Goal: Task Accomplishment & Management: Complete application form

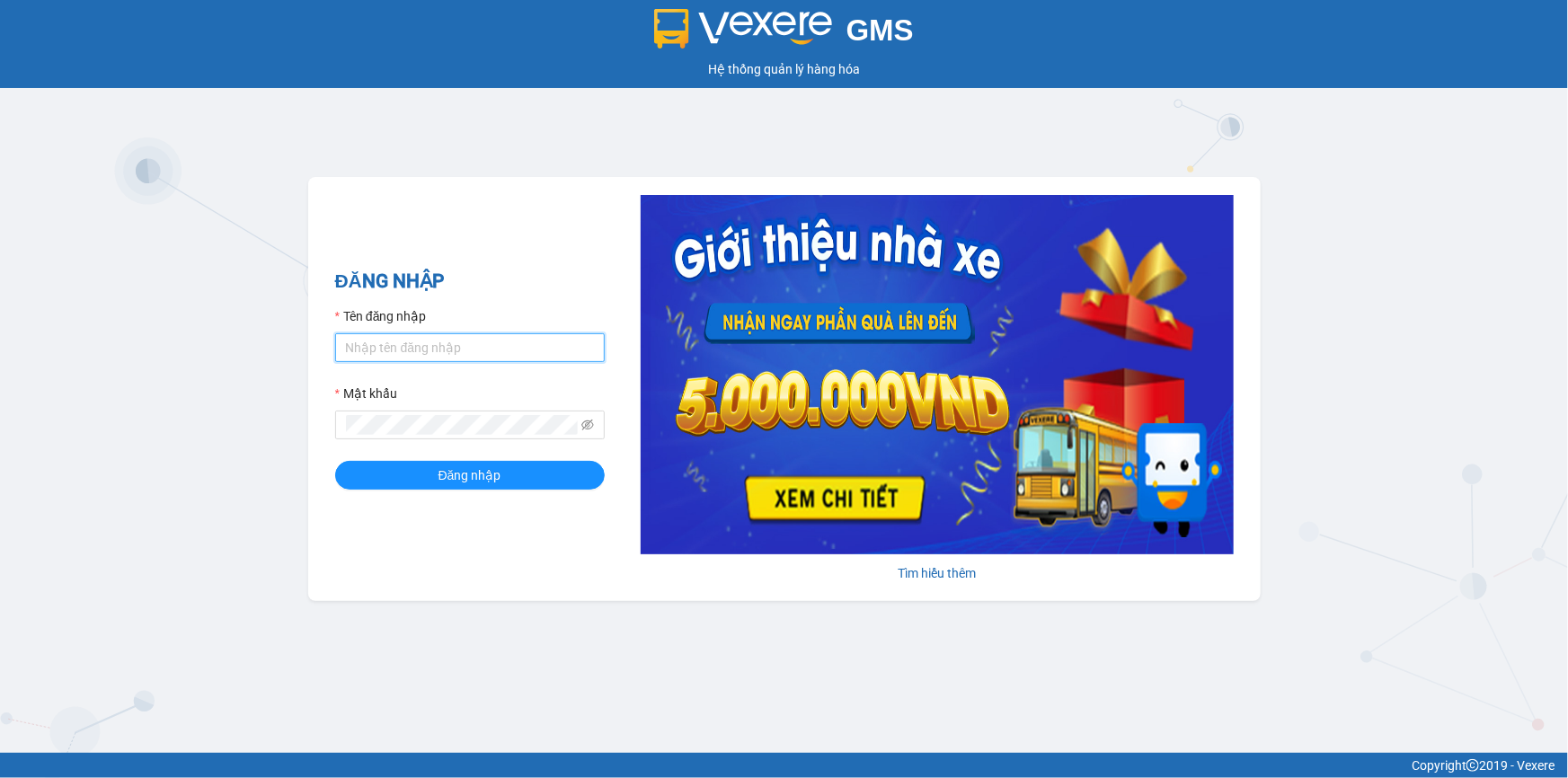
click at [361, 348] on input "Tên đăng nhập" at bounding box center [470, 347] width 270 height 28
type input "nho.quochoang"
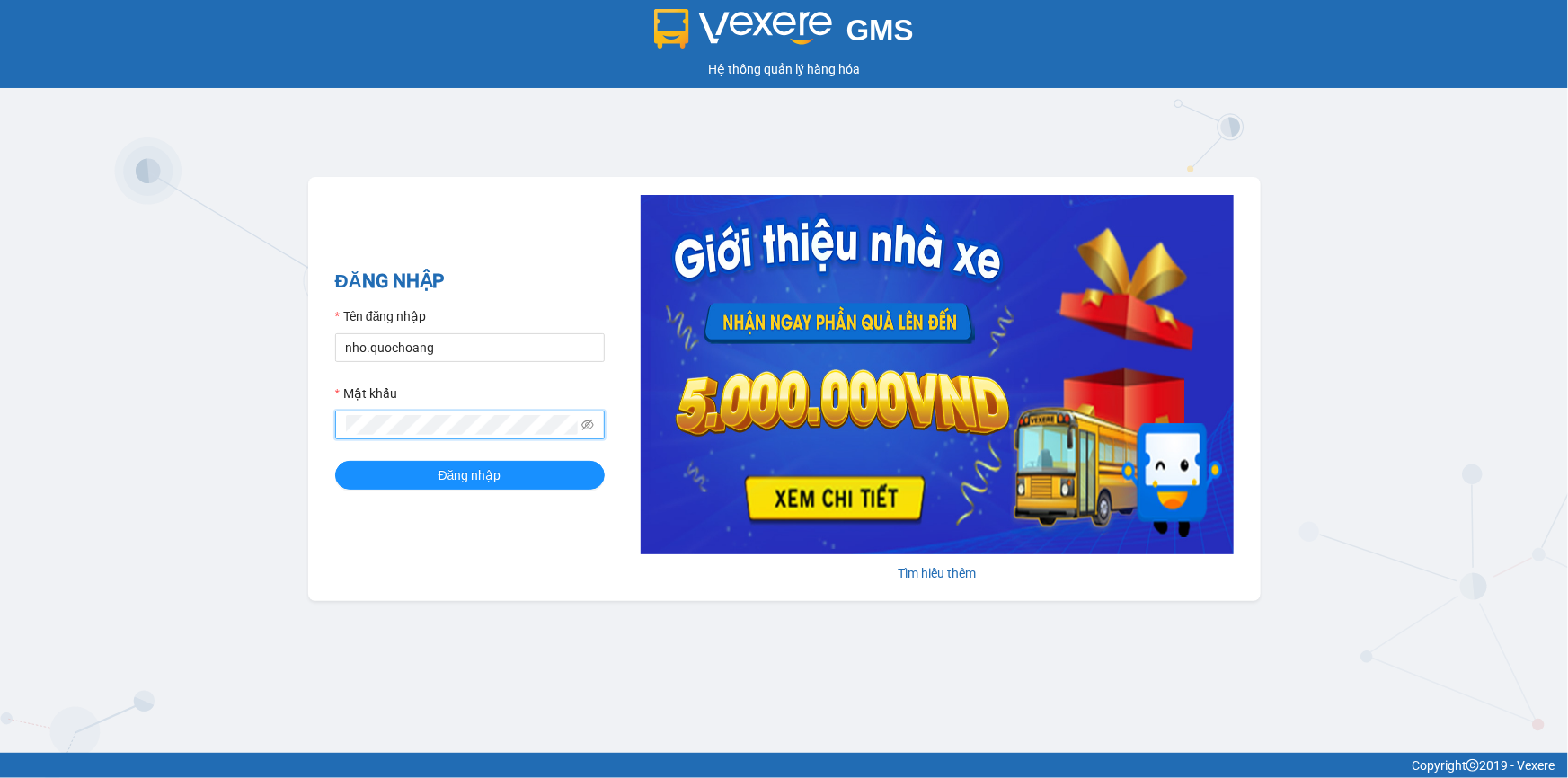
click at [335, 460] on button "Đăng nhập" at bounding box center [470, 474] width 270 height 28
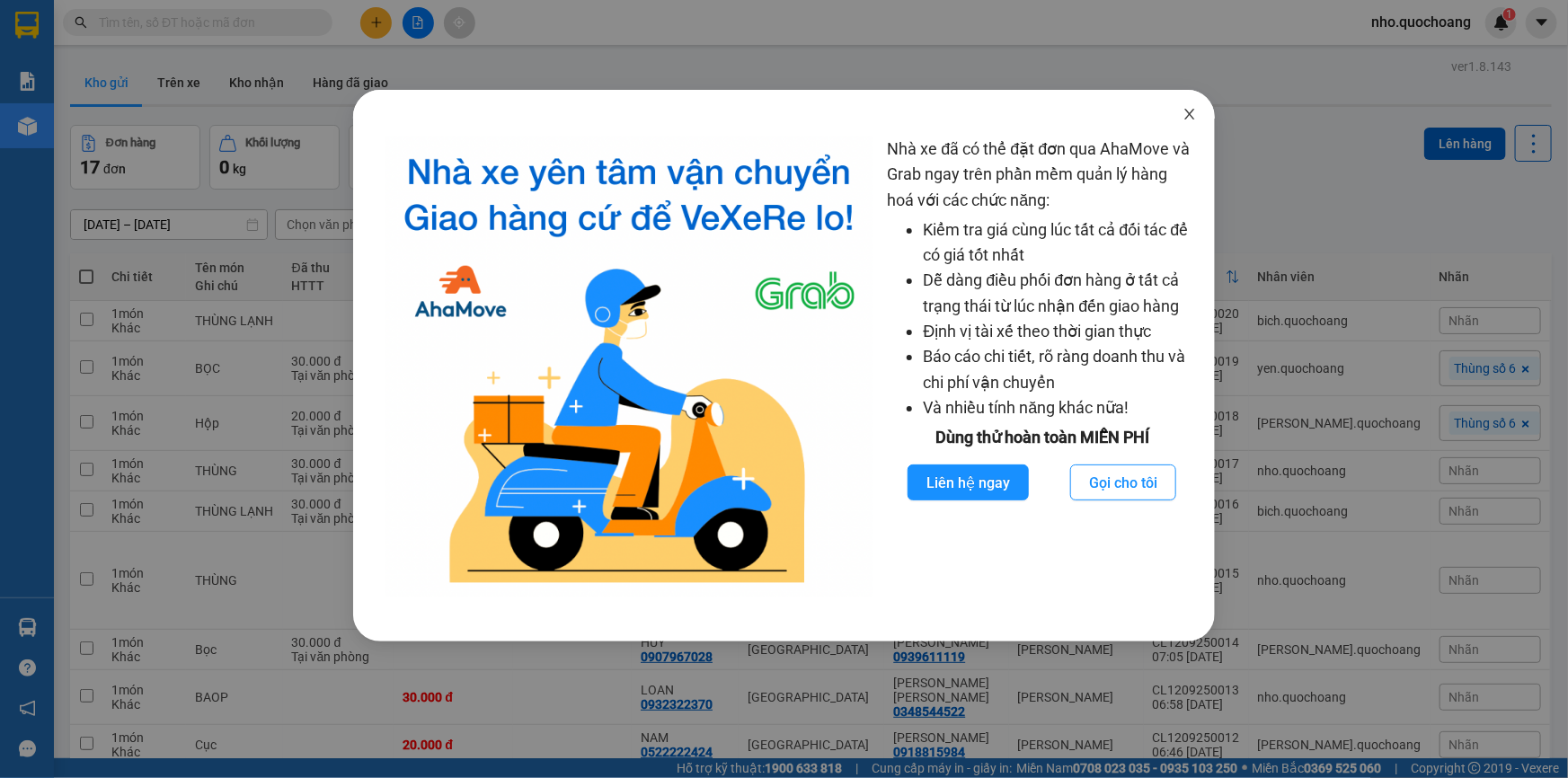
click at [1182, 114] on span "Close" at bounding box center [1189, 114] width 50 height 50
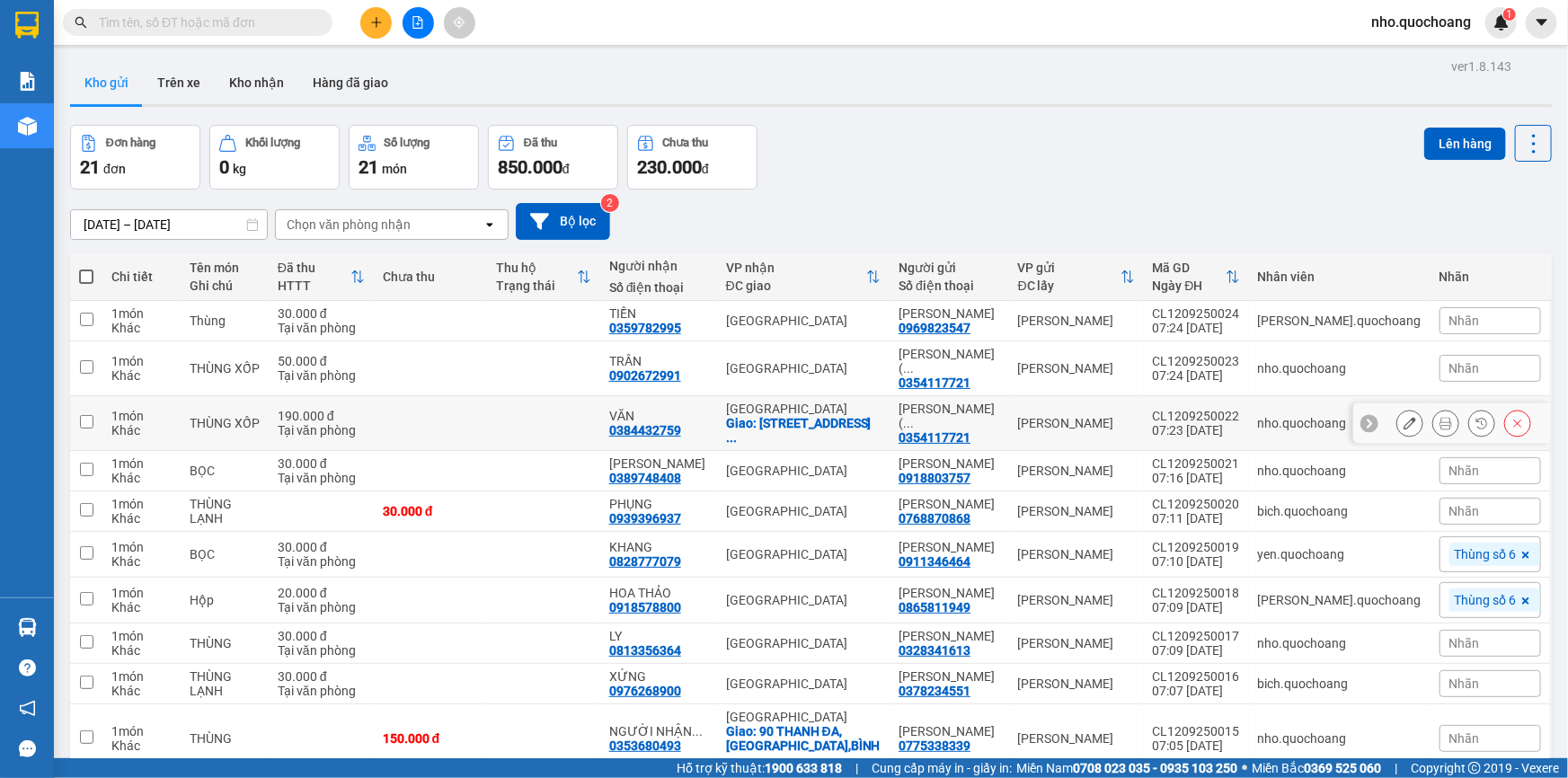
click at [1404, 429] on icon at bounding box center [1410, 422] width 13 height 13
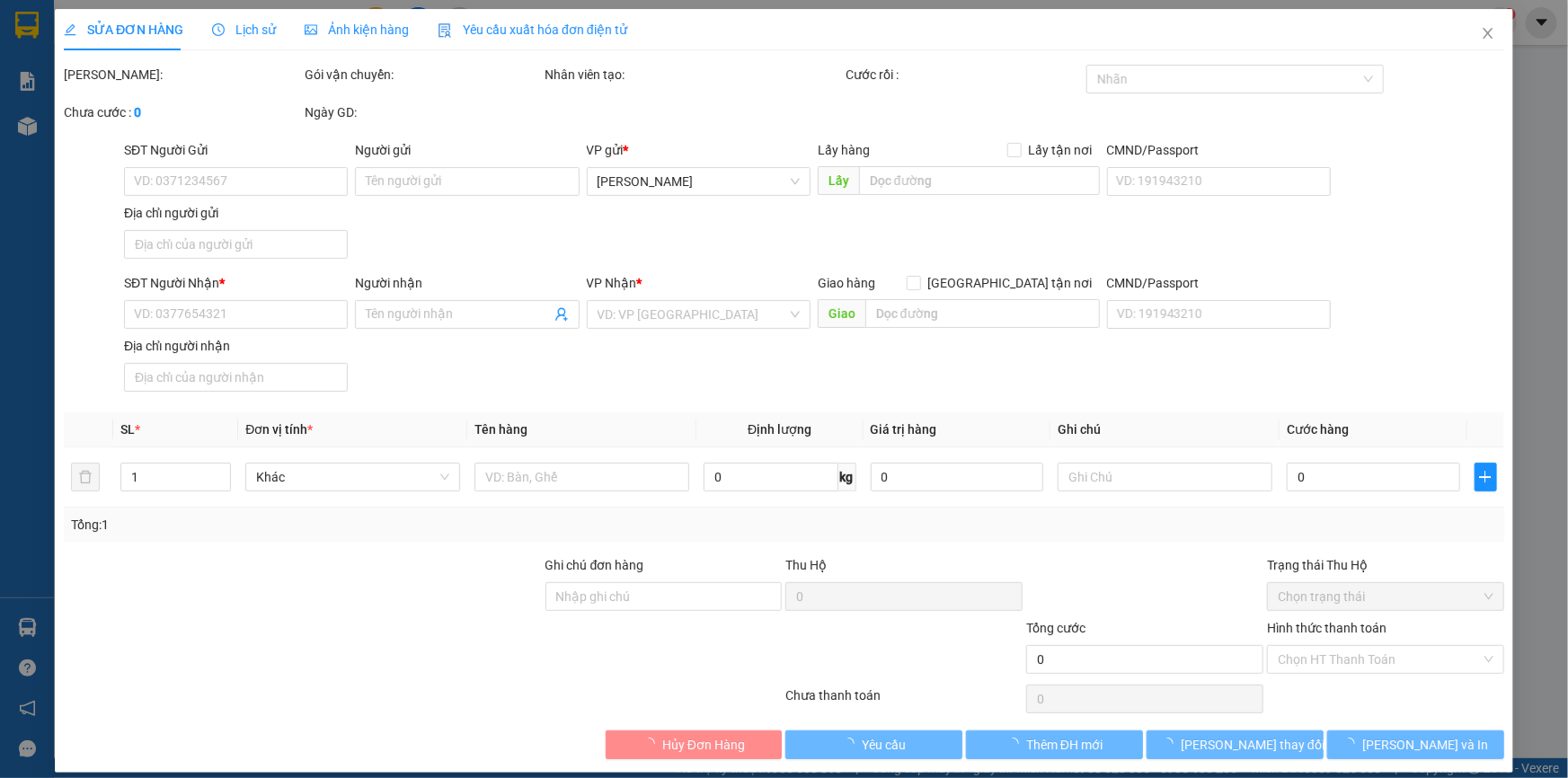
type input "0354117721"
type input "NGUYỄN THỊ TUYẾT NGOAN ( NGOAN CÁ )"
type input "LÝ THƯỜNG KIỆT,P CAO LÃNH, ĐỒNG THÁP"
type input "0384432759"
type input "VĂN"
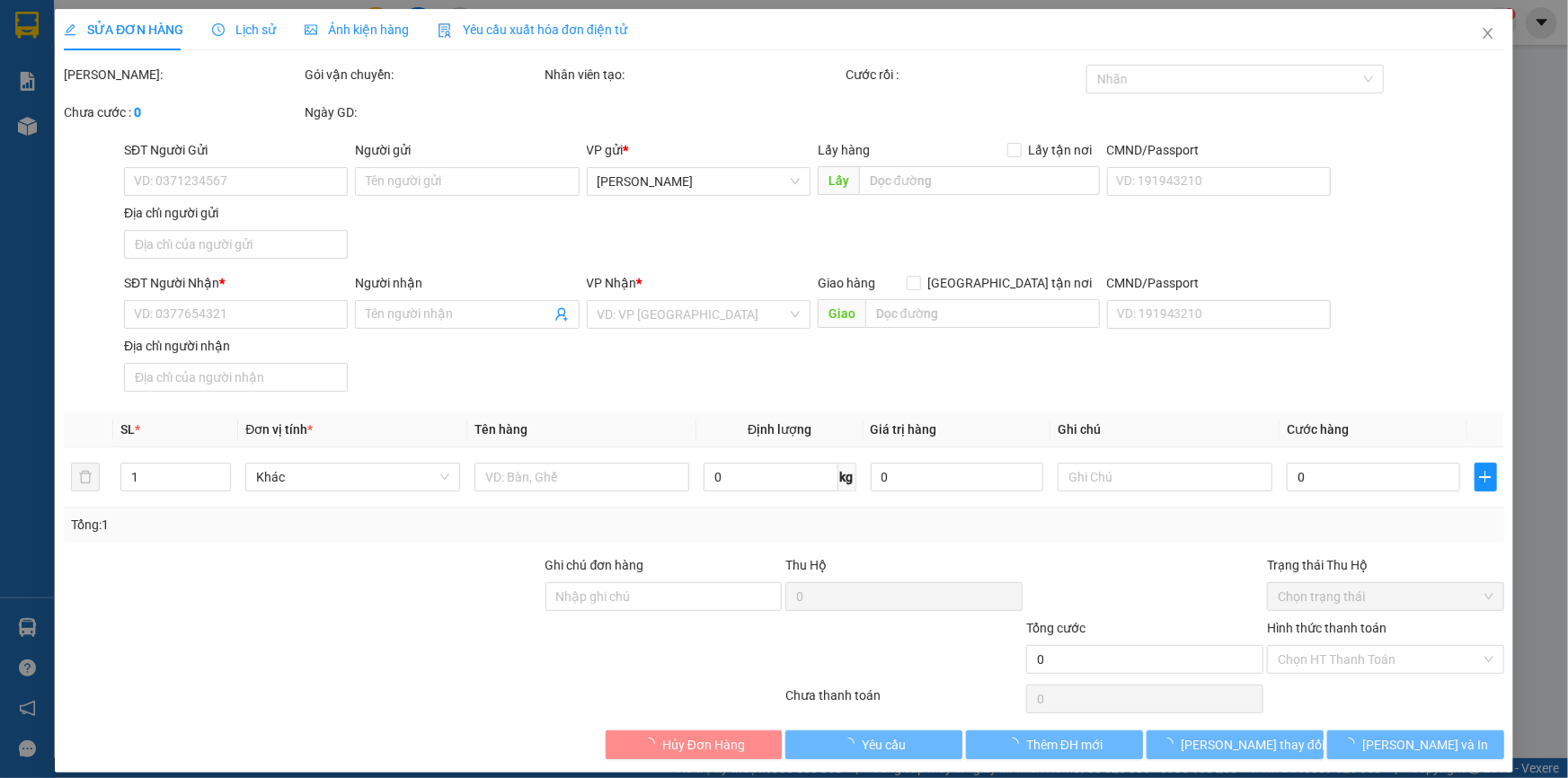
checkbox input "true"
type input "193 đường số 1,ấp ông nhiêu,phường long trường ,q9"
type input "190.000"
type input "0"
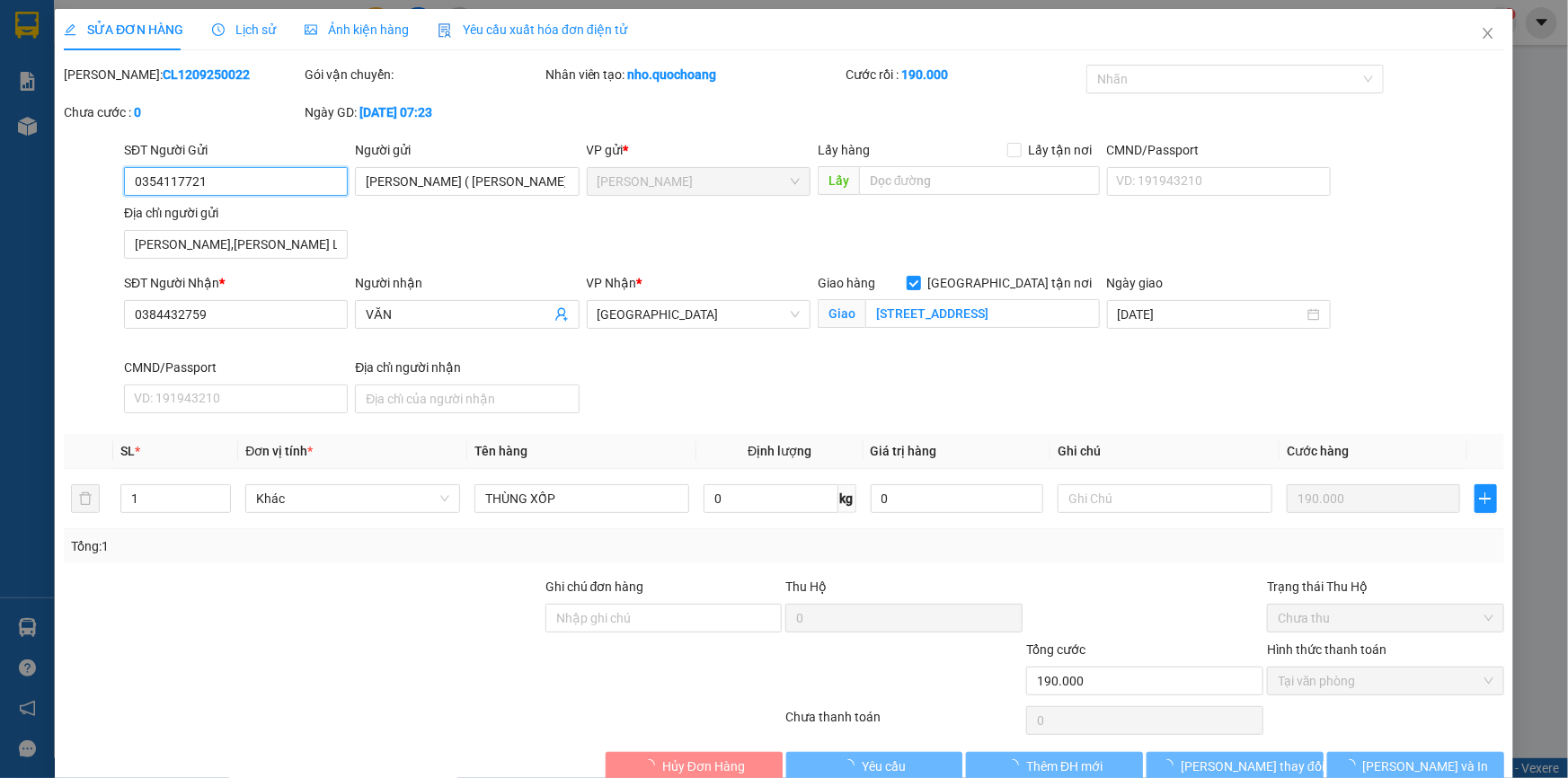
click at [248, 182] on input "0354117721" at bounding box center [236, 181] width 224 height 28
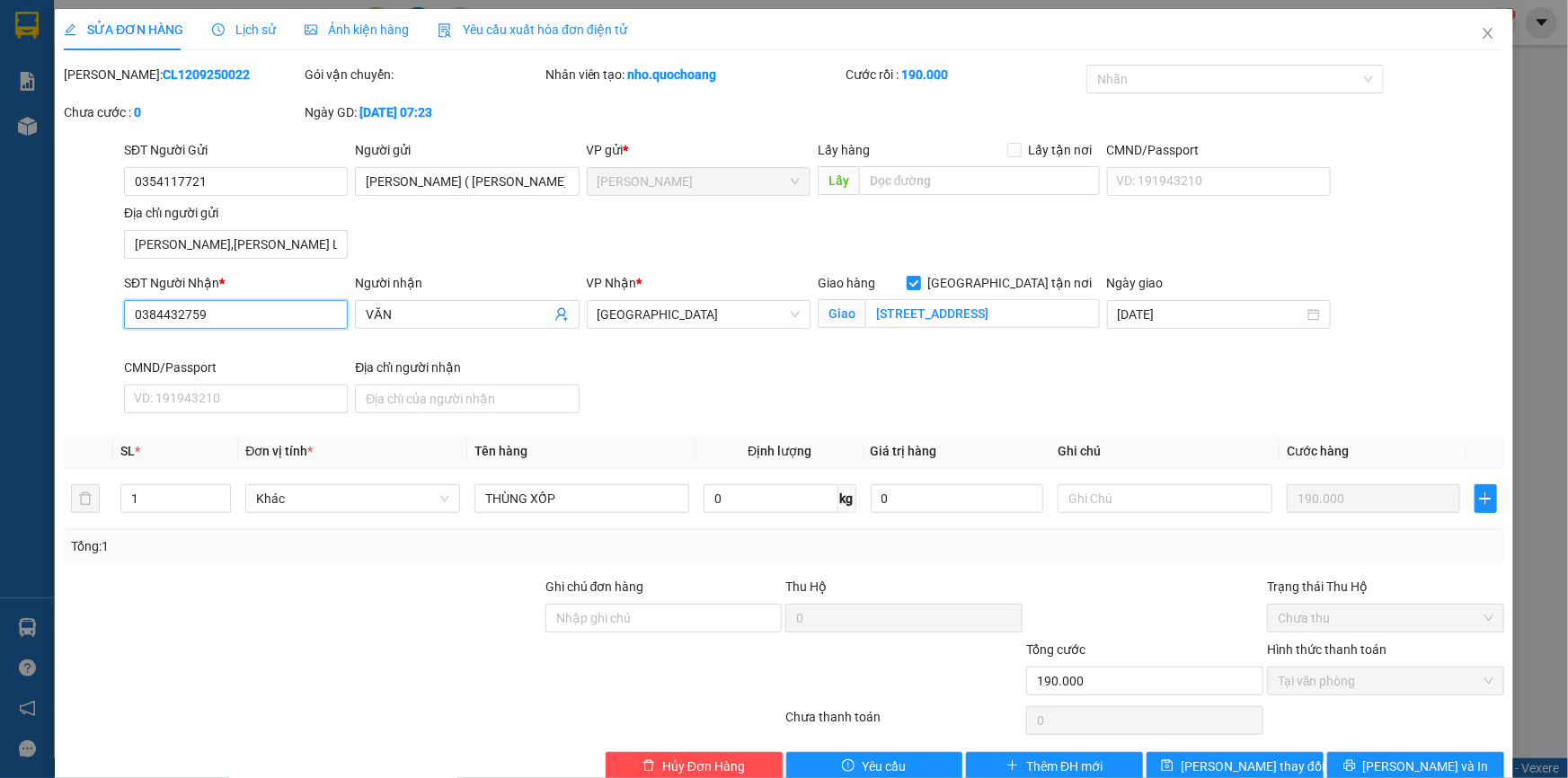
click at [227, 320] on input "0384432759" at bounding box center [236, 314] width 224 height 28
click at [225, 320] on input "0384432759" at bounding box center [236, 314] width 224 height 28
click at [224, 317] on input "0384432759" at bounding box center [236, 314] width 224 height 28
click at [935, 315] on input "193 đường số 1,ấp ông nhiêu,phường long trường ,q9" at bounding box center [982, 313] width 235 height 28
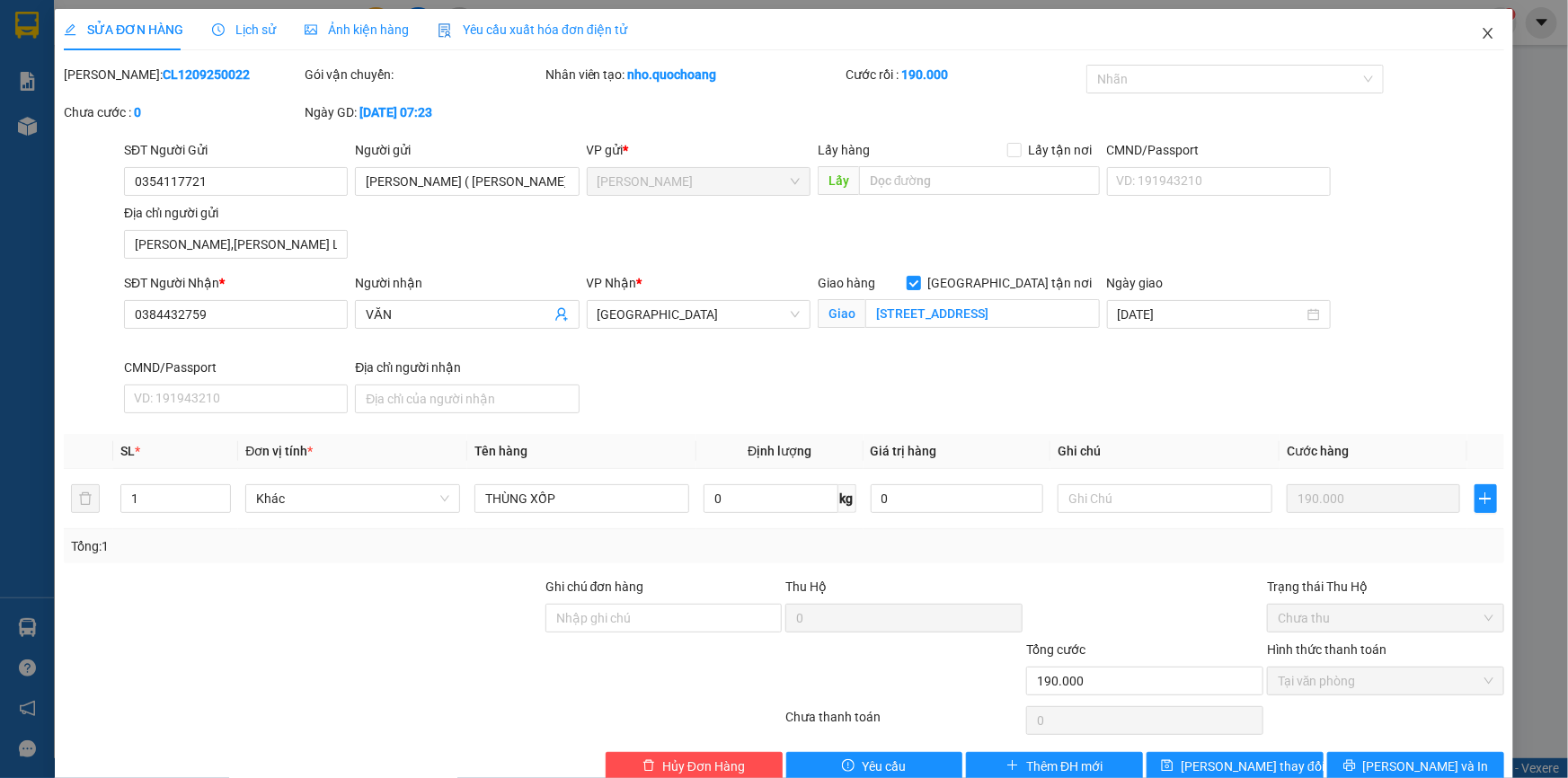
click at [1481, 40] on icon "close" at bounding box center [1488, 33] width 15 height 15
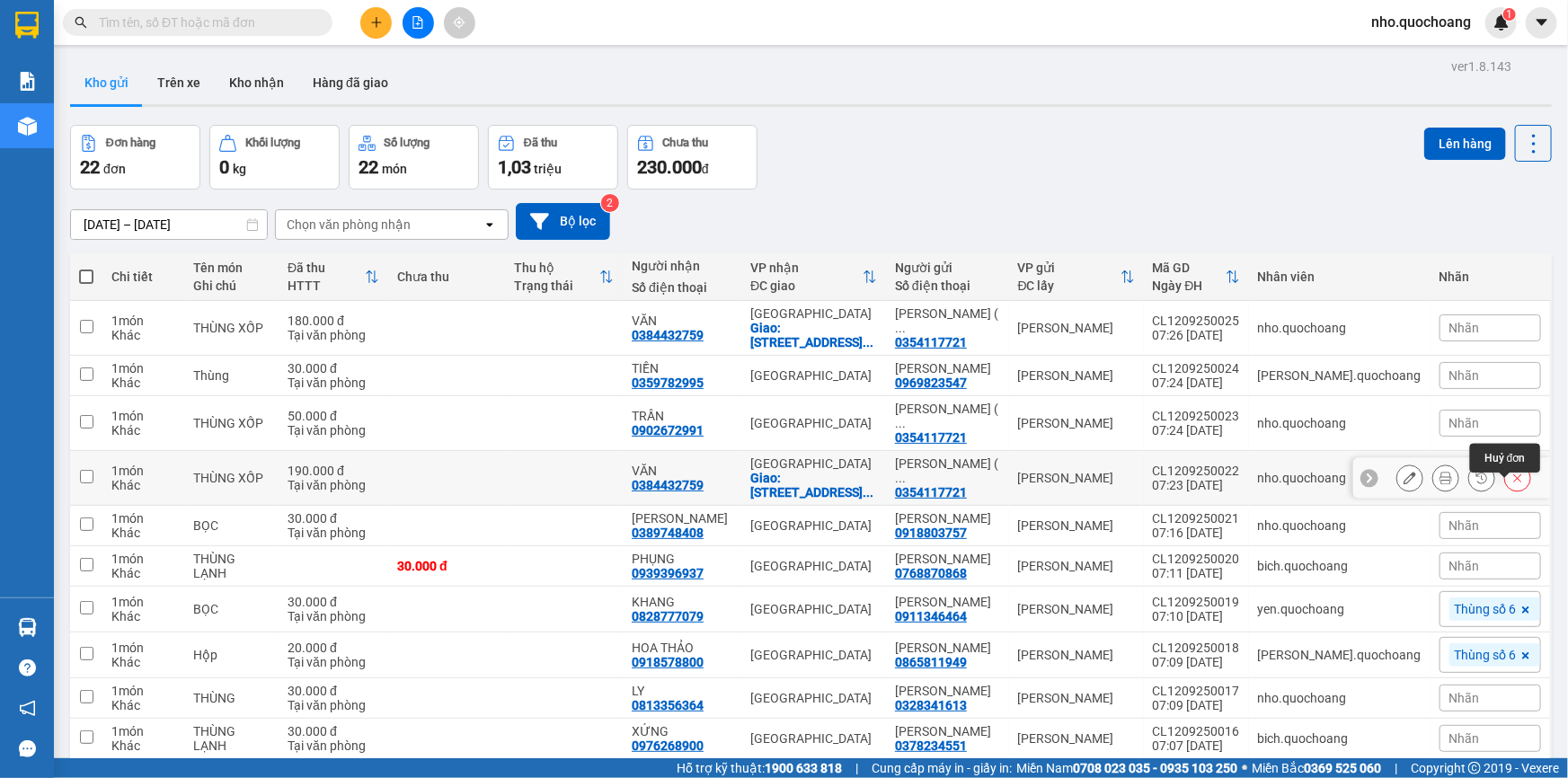
click at [1514, 493] on button at bounding box center [1517, 478] width 25 height 31
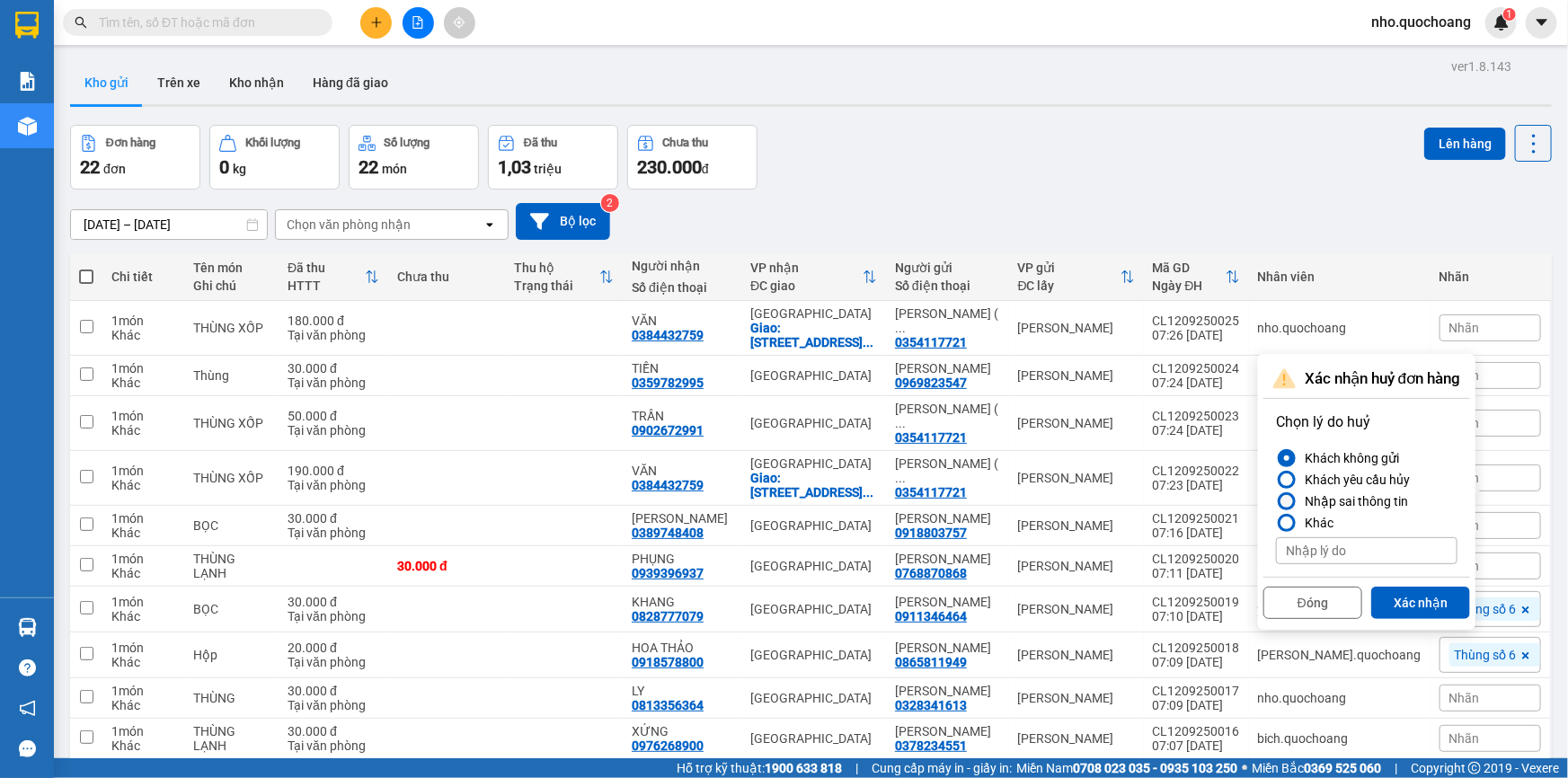
click at [1286, 497] on div at bounding box center [1286, 500] width 13 height 13
click at [1276, 501] on input "Nhập sai thông tin" at bounding box center [1276, 501] width 0 height 0
click at [1408, 598] on button "Xác nhận" at bounding box center [1420, 602] width 99 height 32
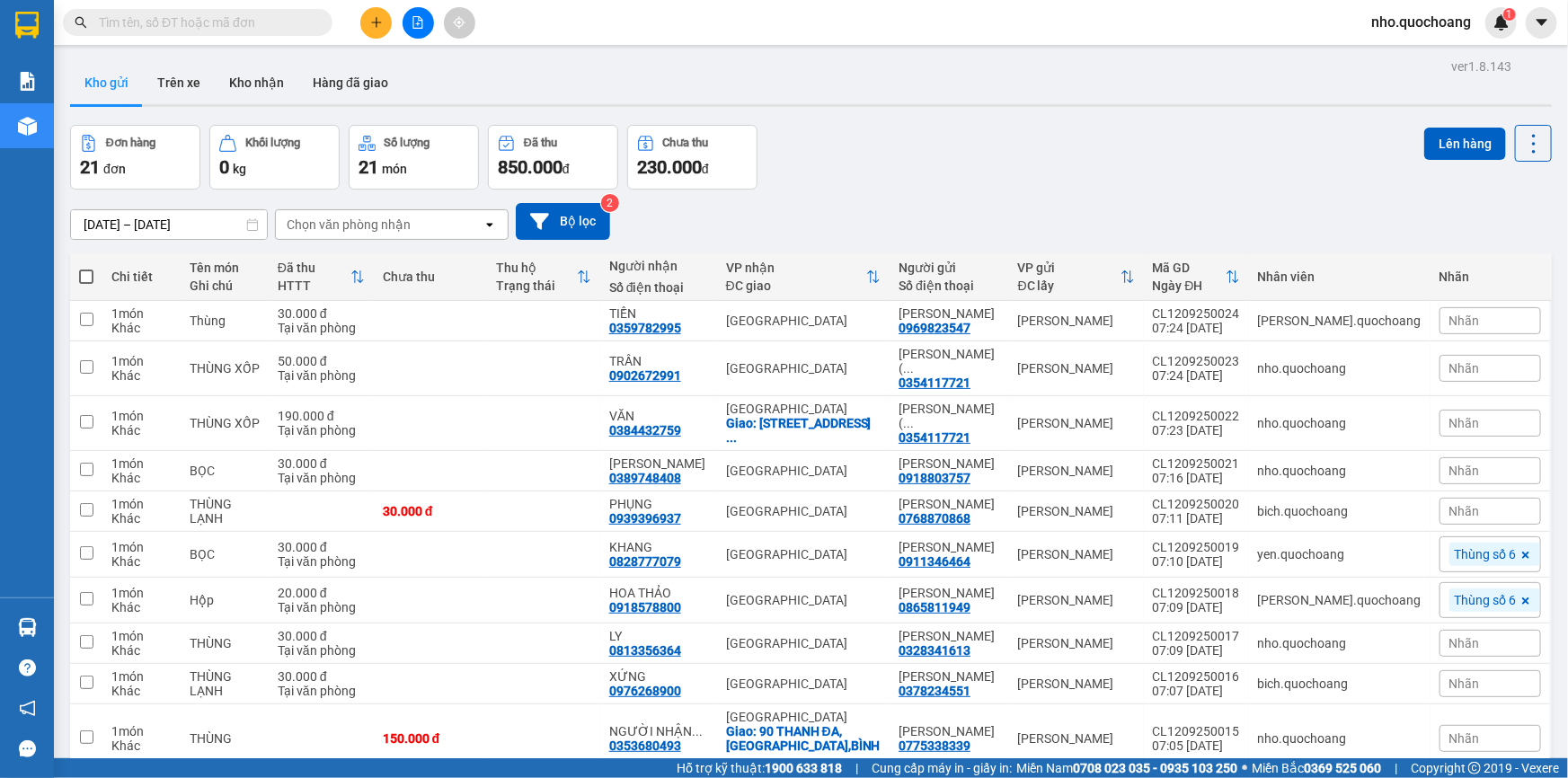
click at [380, 35] on button at bounding box center [376, 22] width 31 height 31
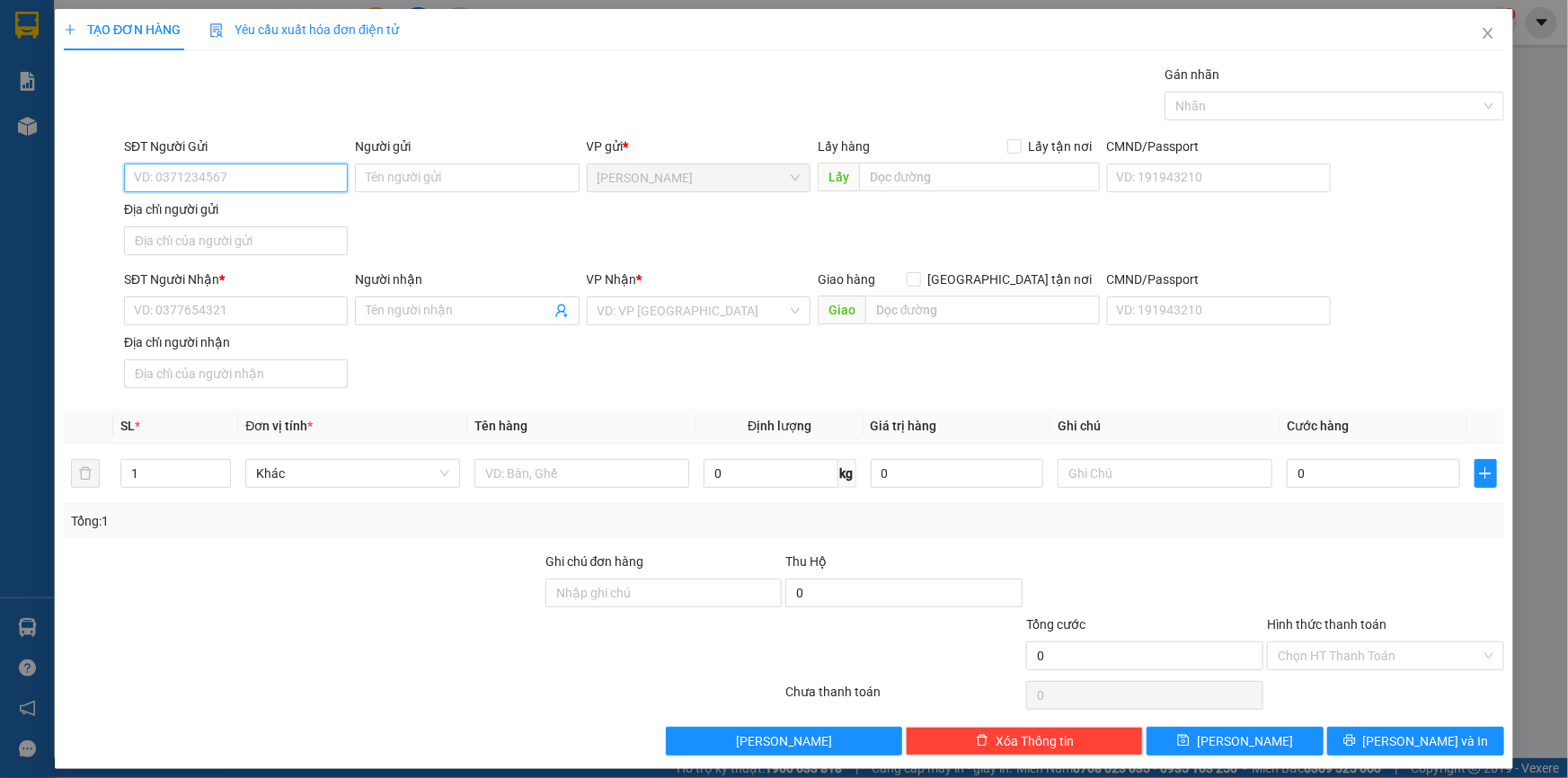
click at [240, 174] on input "SĐT Người Gửi" at bounding box center [236, 177] width 224 height 28
paste input "0354117721"
type input "0354117721"
click at [246, 207] on div "0354117721 - NGUYỄN THỊ TUYẾT NGOAN ( NGOAN CÁ )" at bounding box center [279, 214] width 290 height 20
type input "NGUYỄN THỊ TUYẾT NGOAN ( NGOAN CÁ )"
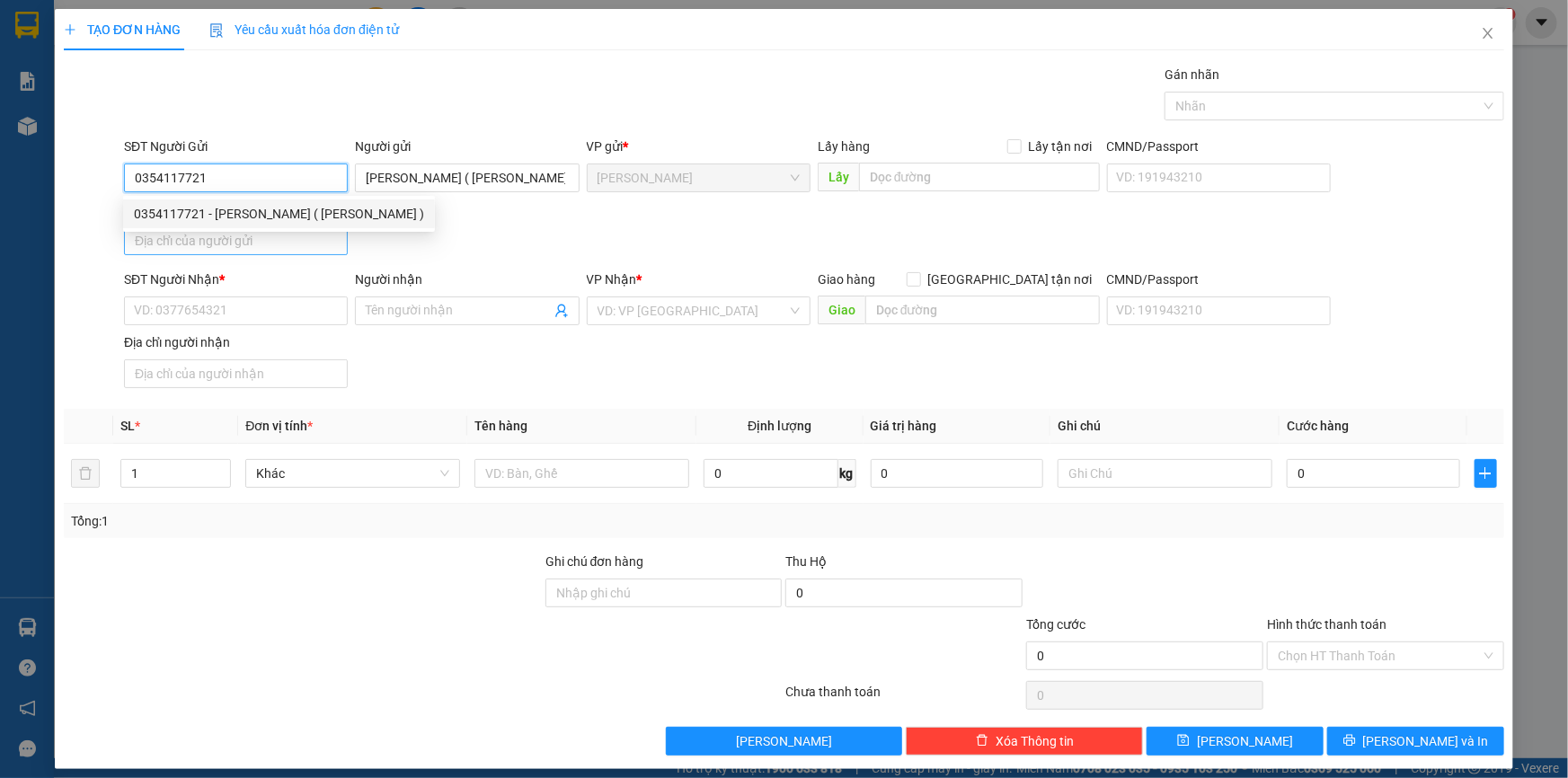
type input "0354117721"
click at [264, 244] on input "Địa chỉ người gửi" at bounding box center [236, 240] width 224 height 28
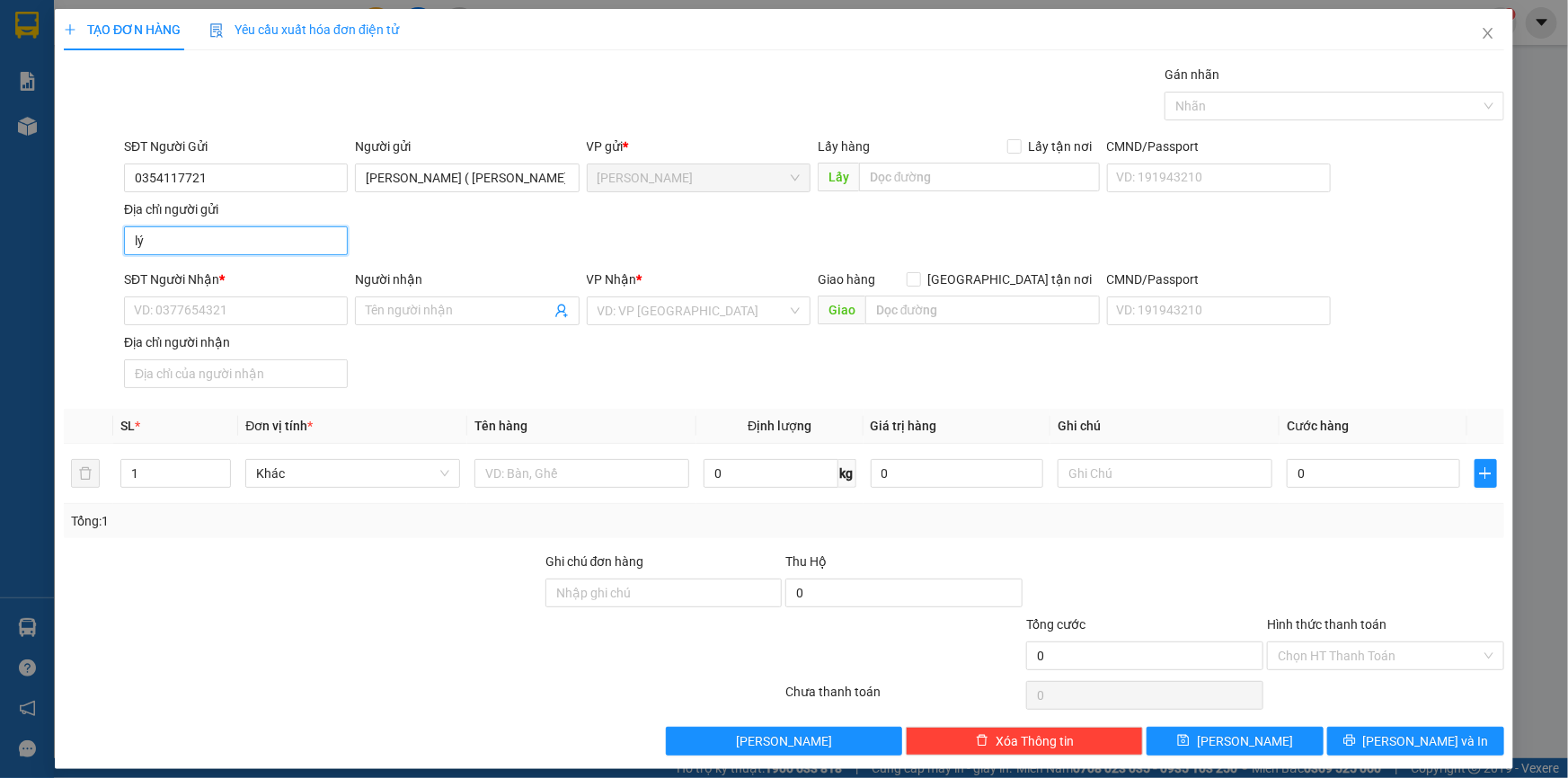
type input "LÝ THƯỜNG KIỆT,P CAO LÃNH,ĐỒNG THÁP"
click at [216, 315] on input "SĐT Người Nhận *" at bounding box center [236, 310] width 224 height 28
paste input "0384432759"
type input "0384432759"
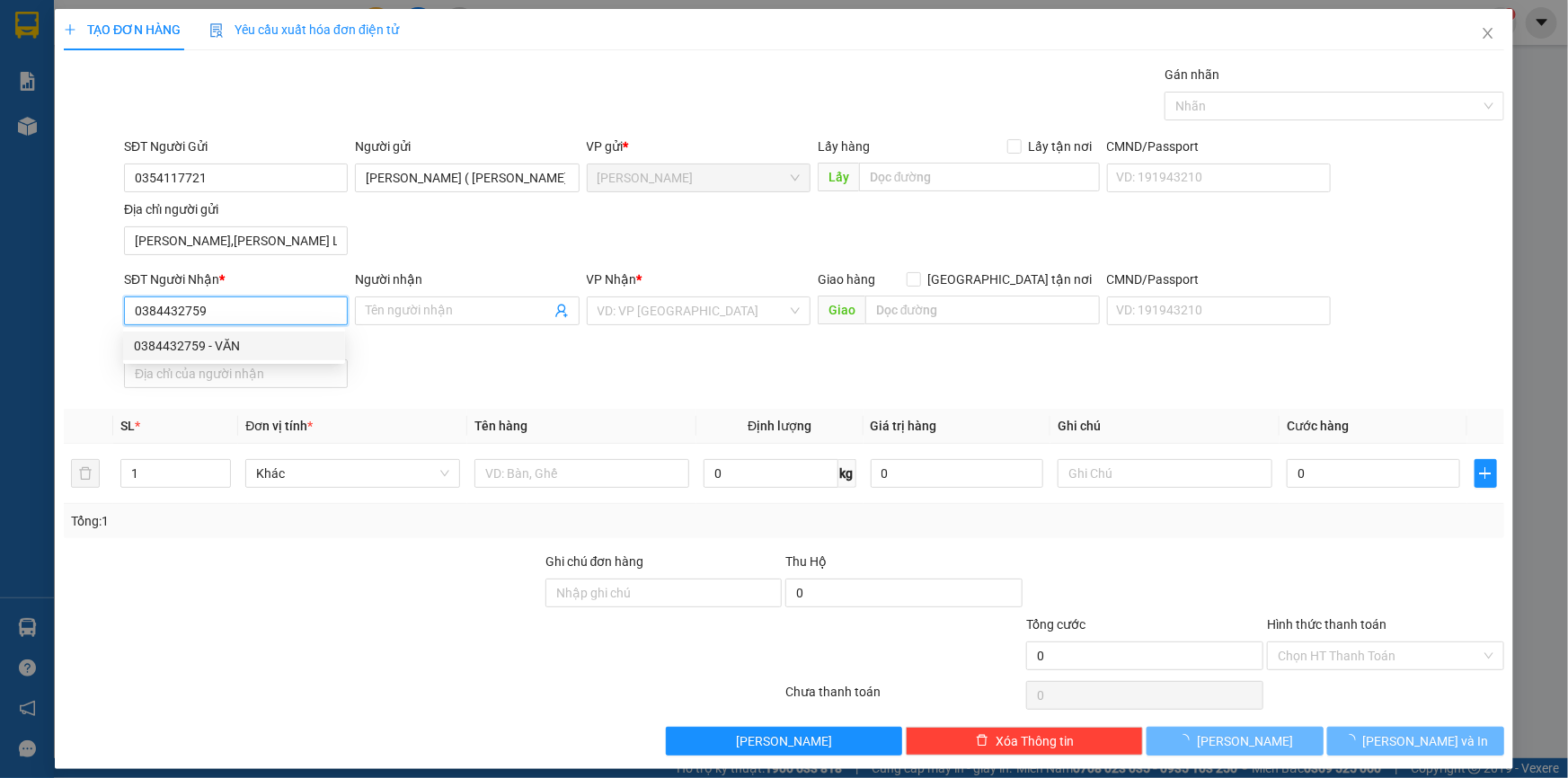
drag, startPoint x: 219, startPoint y: 349, endPoint x: 604, endPoint y: 391, distance: 387.3
click at [228, 346] on div "0384432759 - VĂN" at bounding box center [234, 346] width 200 height 20
type input "VĂN"
type input "0384432759"
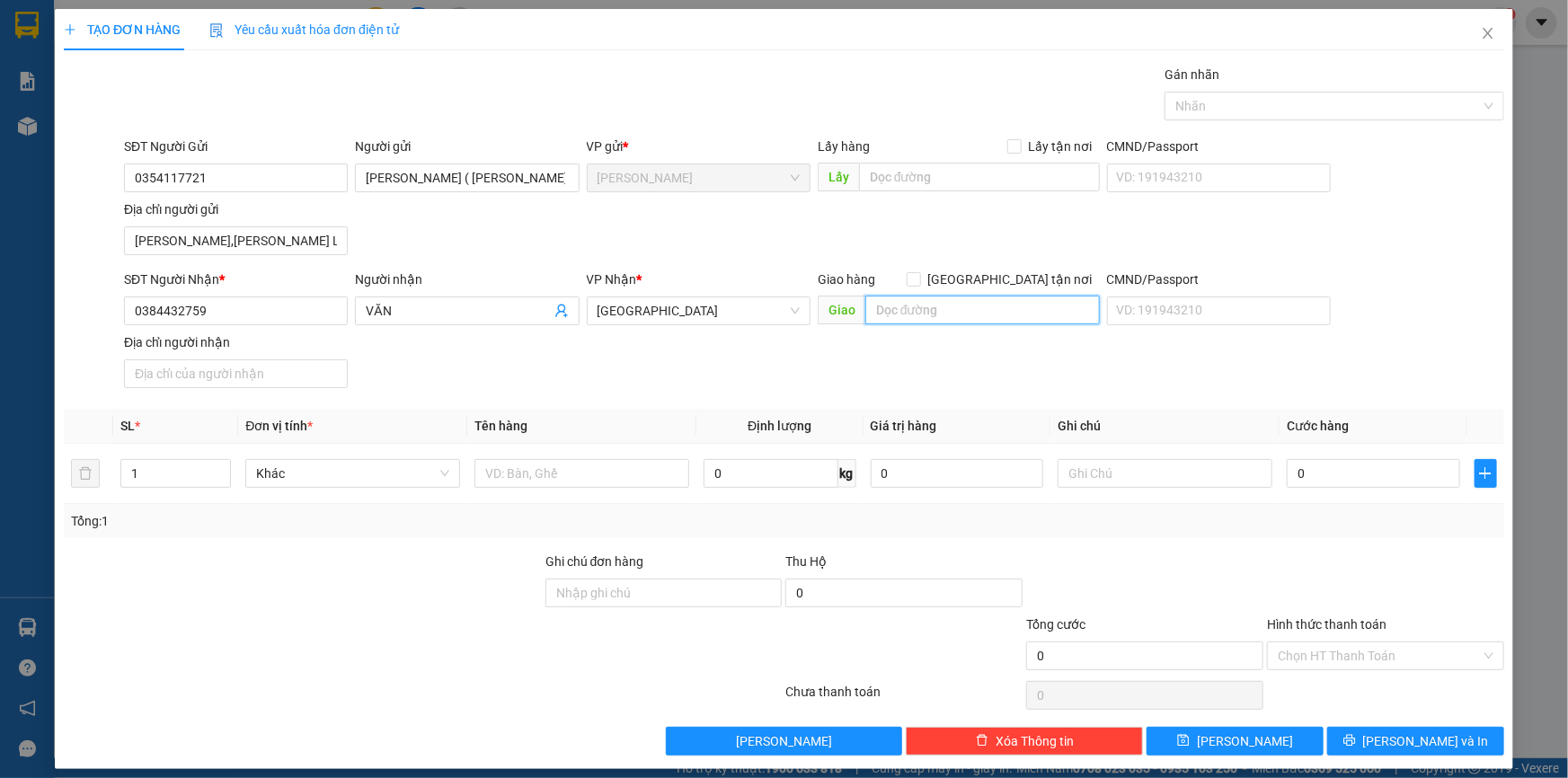
click at [952, 305] on input "text" at bounding box center [982, 309] width 235 height 28
paste input "193 đường số 1,ấp ông nhiêu,phường long trường ,q9"
type input "193 đường số 1,ấp ông nhiêu,phường long trường ,q9"
click at [919, 275] on input "Giao tận nơi" at bounding box center [912, 278] width 13 height 13
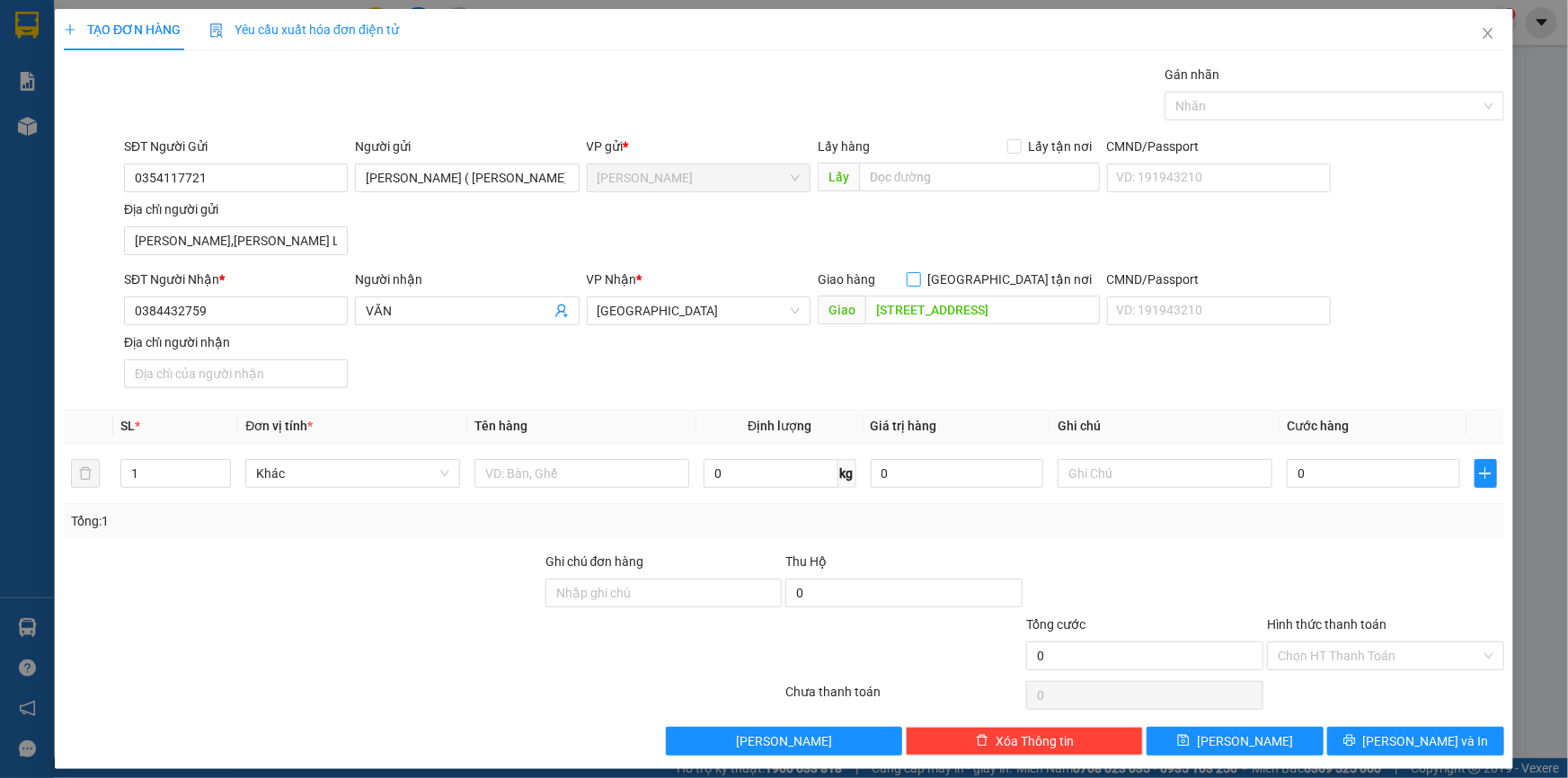
checkbox input "true"
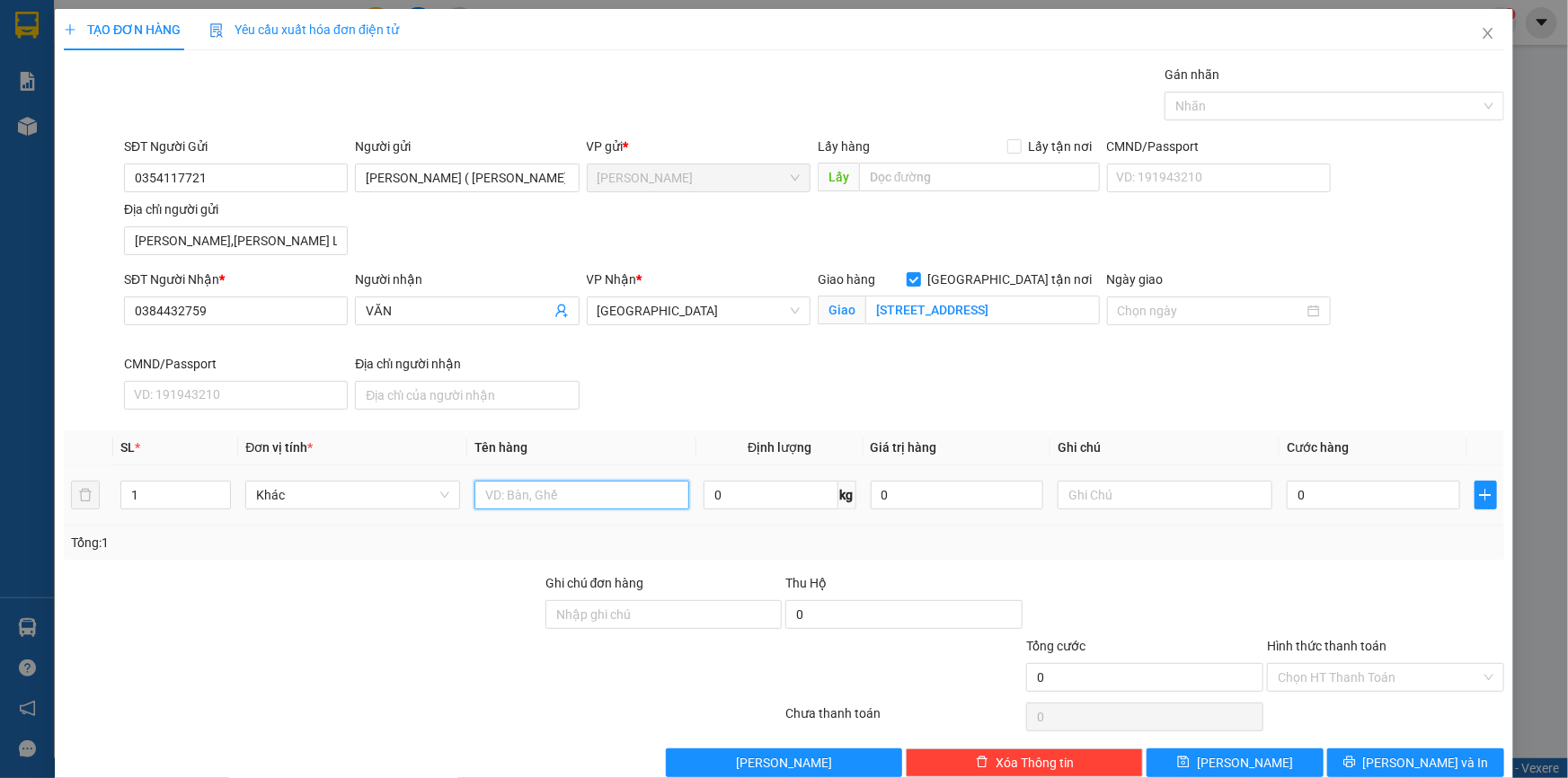
click at [625, 502] on input "text" at bounding box center [582, 495] width 215 height 28
type input "THÙNG XỐP"
click at [1348, 481] on input "0" at bounding box center [1372, 495] width 173 height 28
type input "1"
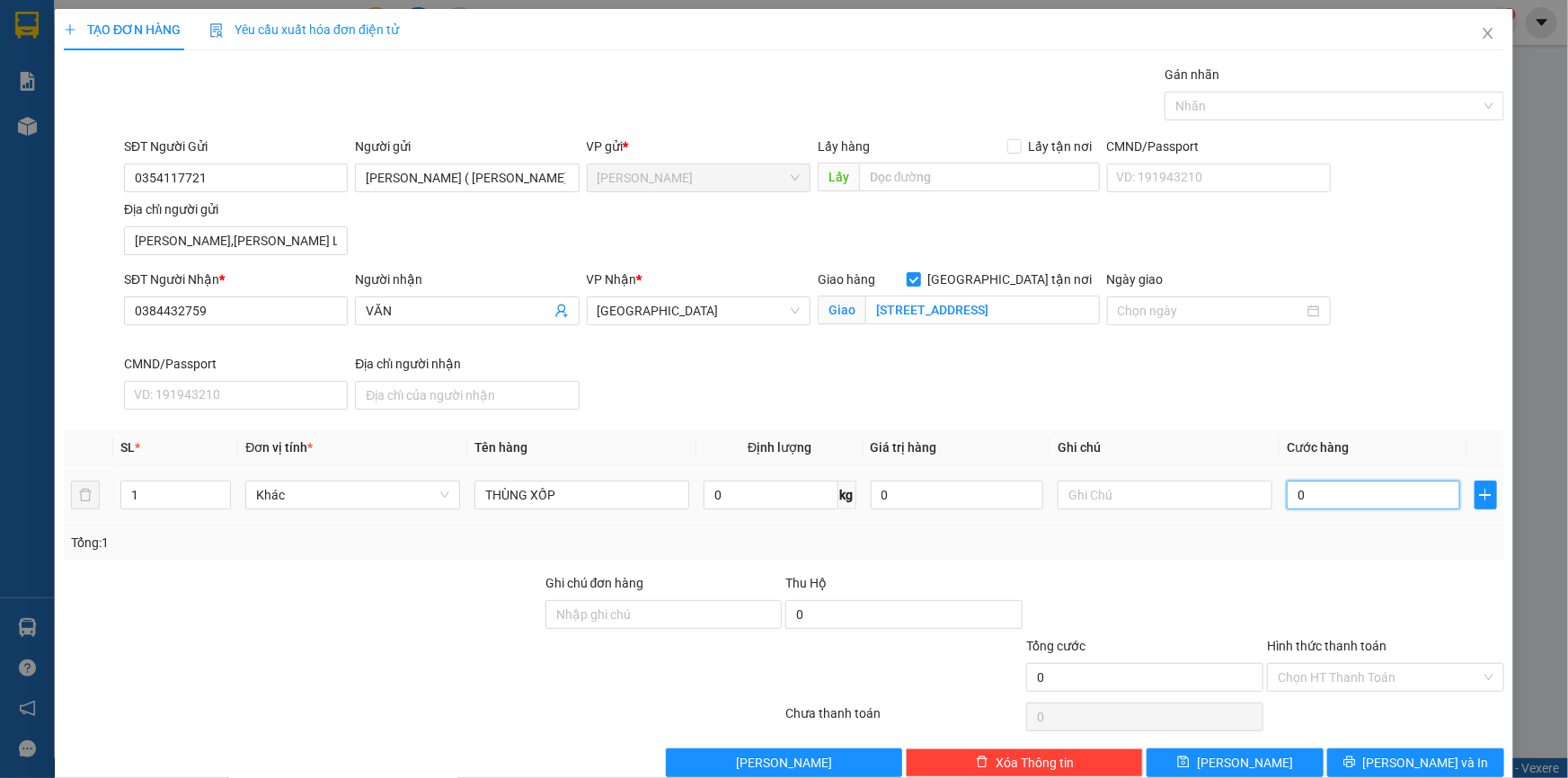
type input "1"
type input "18"
type input "180"
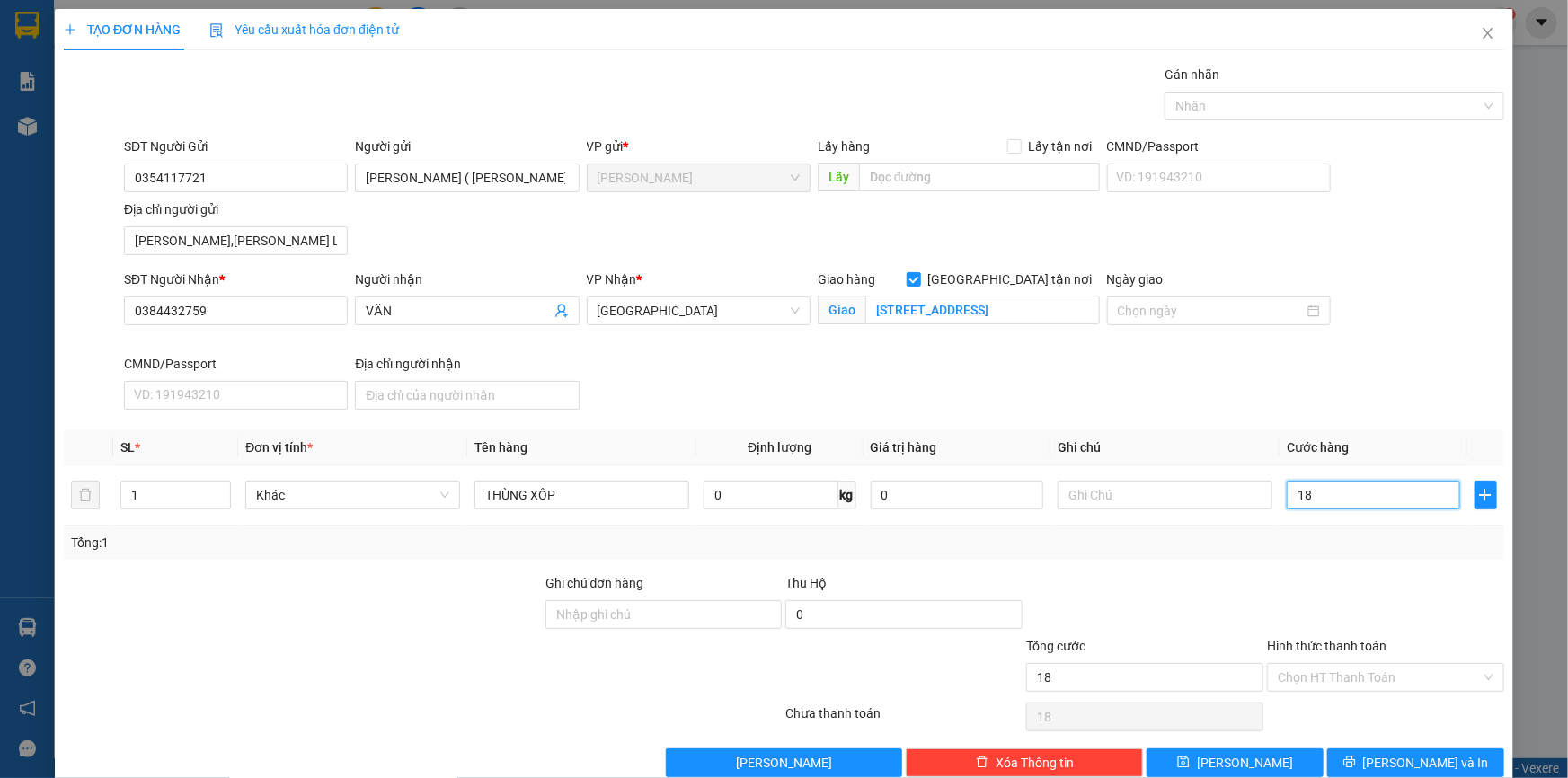
type input "180"
type input "180.000"
click at [1313, 677] on input "Hình thức thanh toán" at bounding box center [1379, 677] width 203 height 27
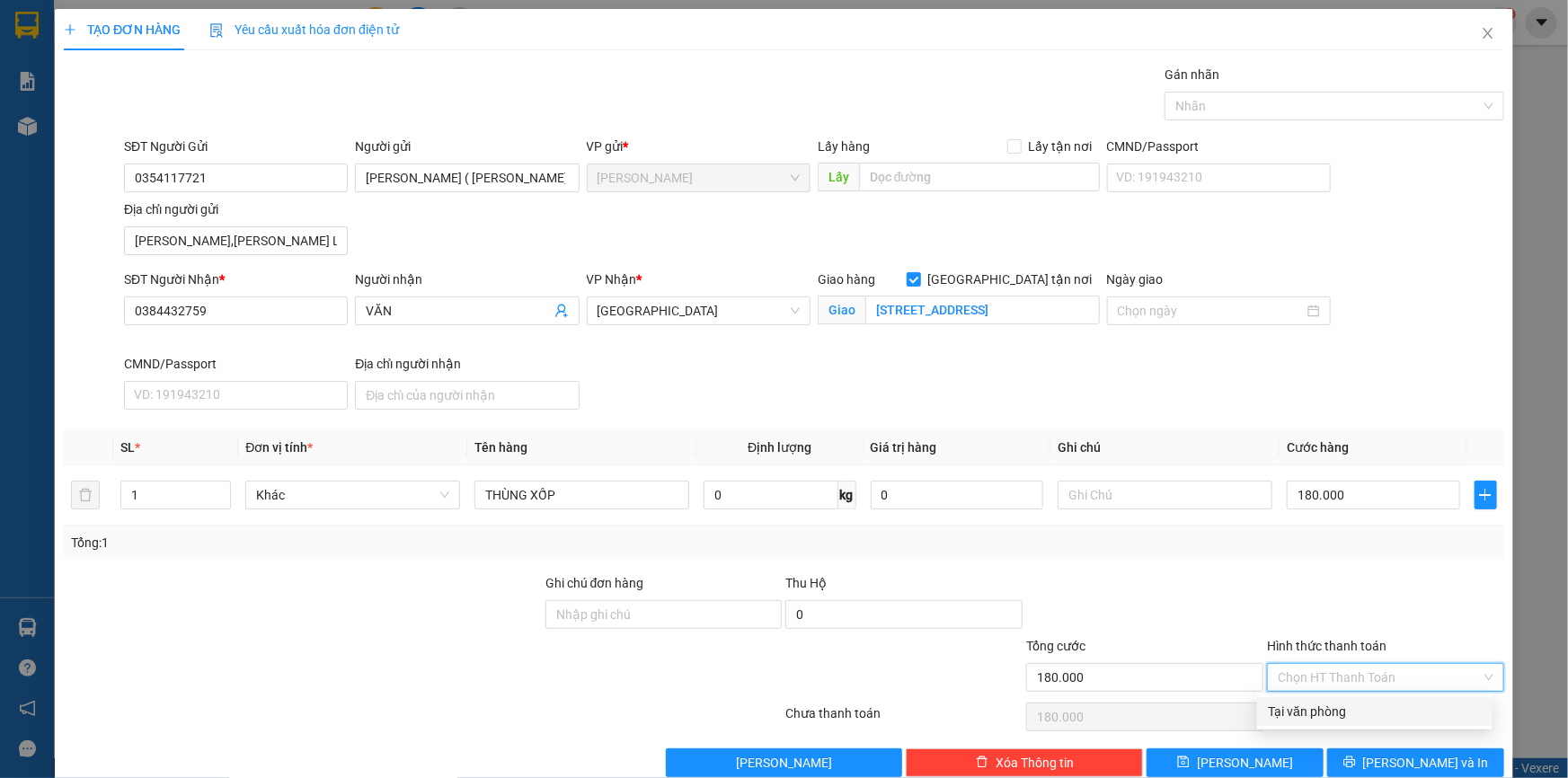
click at [1354, 714] on div "Tại văn phòng" at bounding box center [1374, 712] width 214 height 20
type input "0"
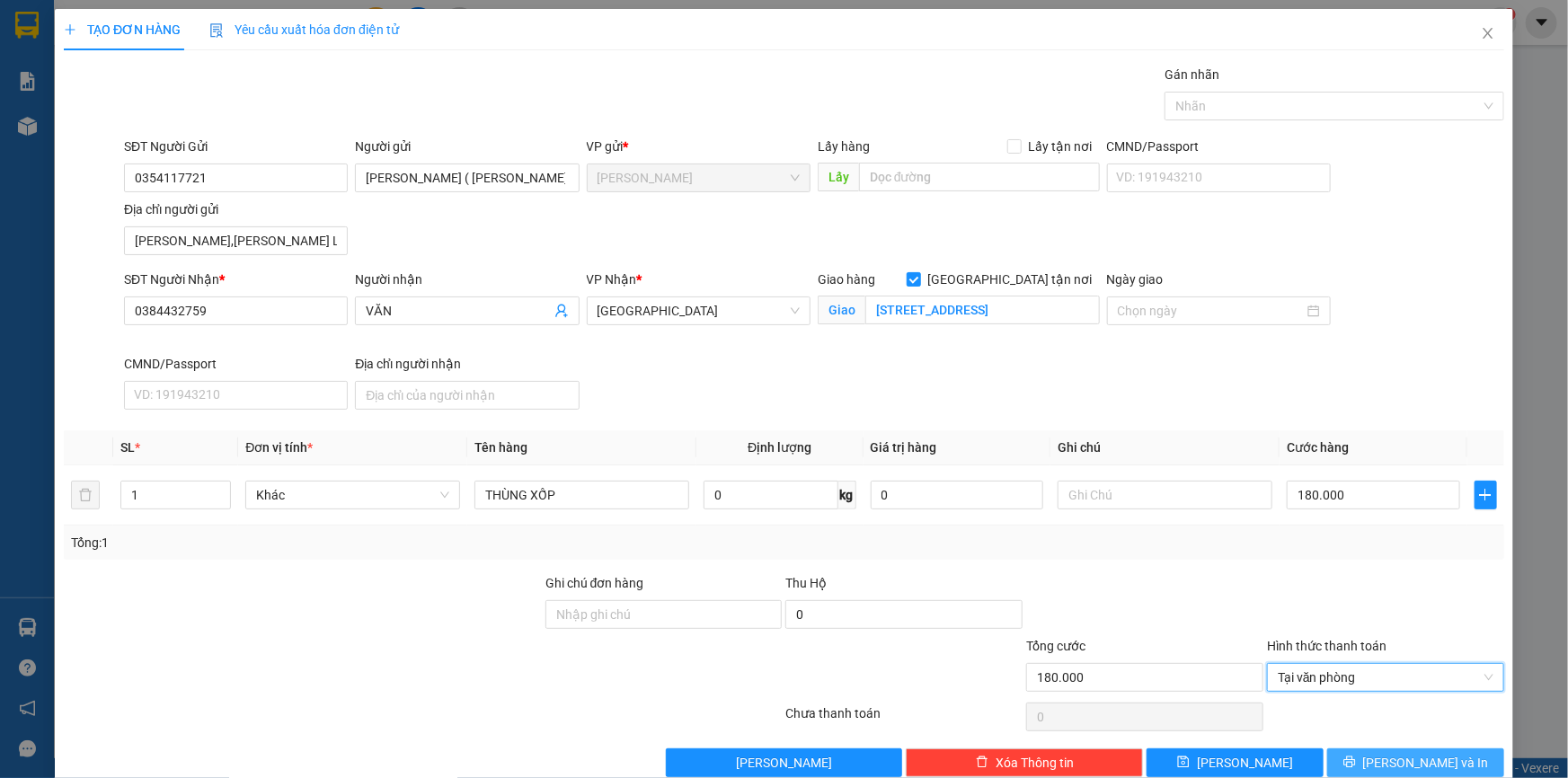
click at [1356, 750] on icon "printer" at bounding box center [1349, 761] width 13 height 13
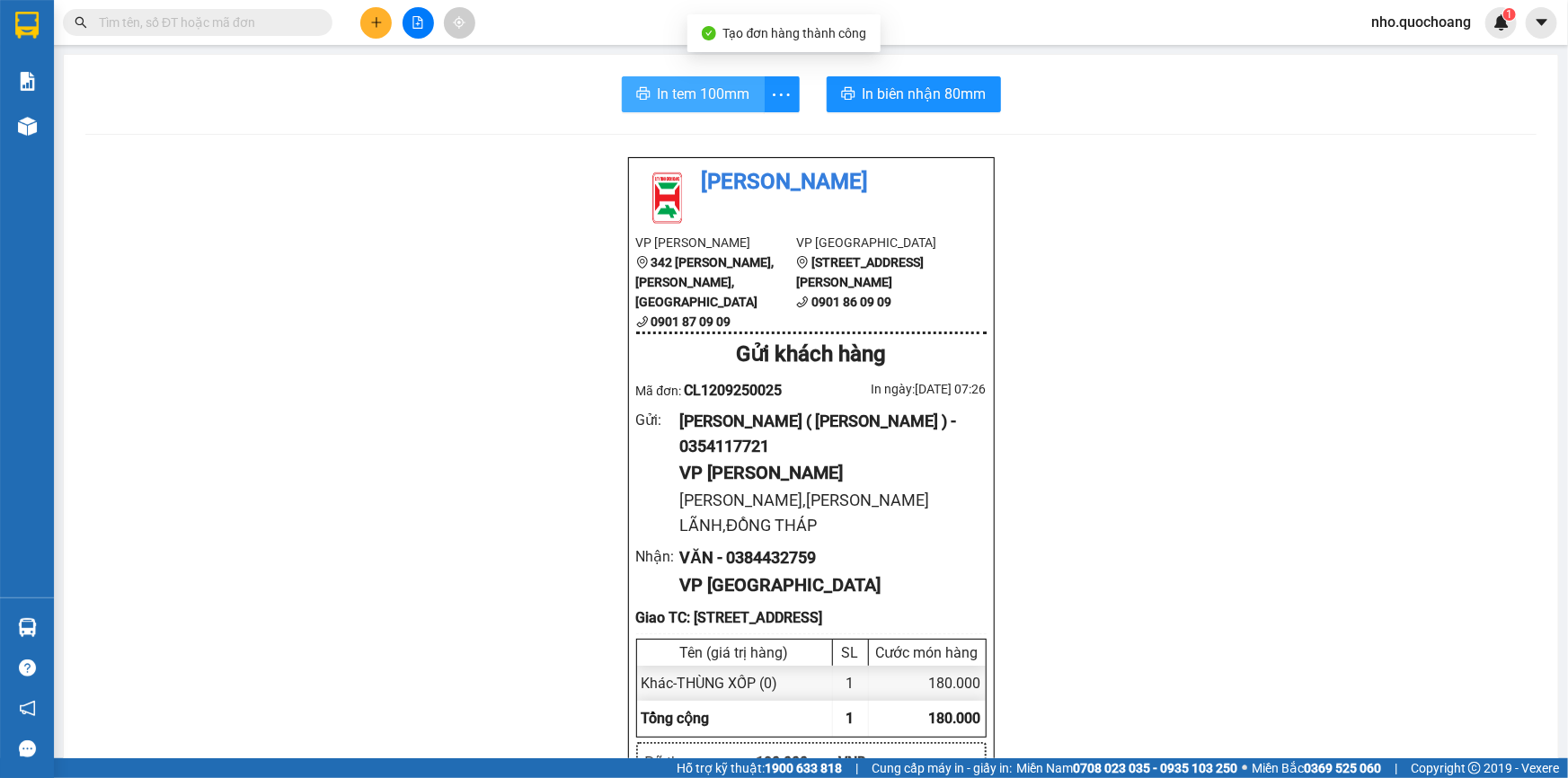
click at [708, 101] on span "In tem 100mm" at bounding box center [704, 94] width 93 height 22
